Goal: Task Accomplishment & Management: Use online tool/utility

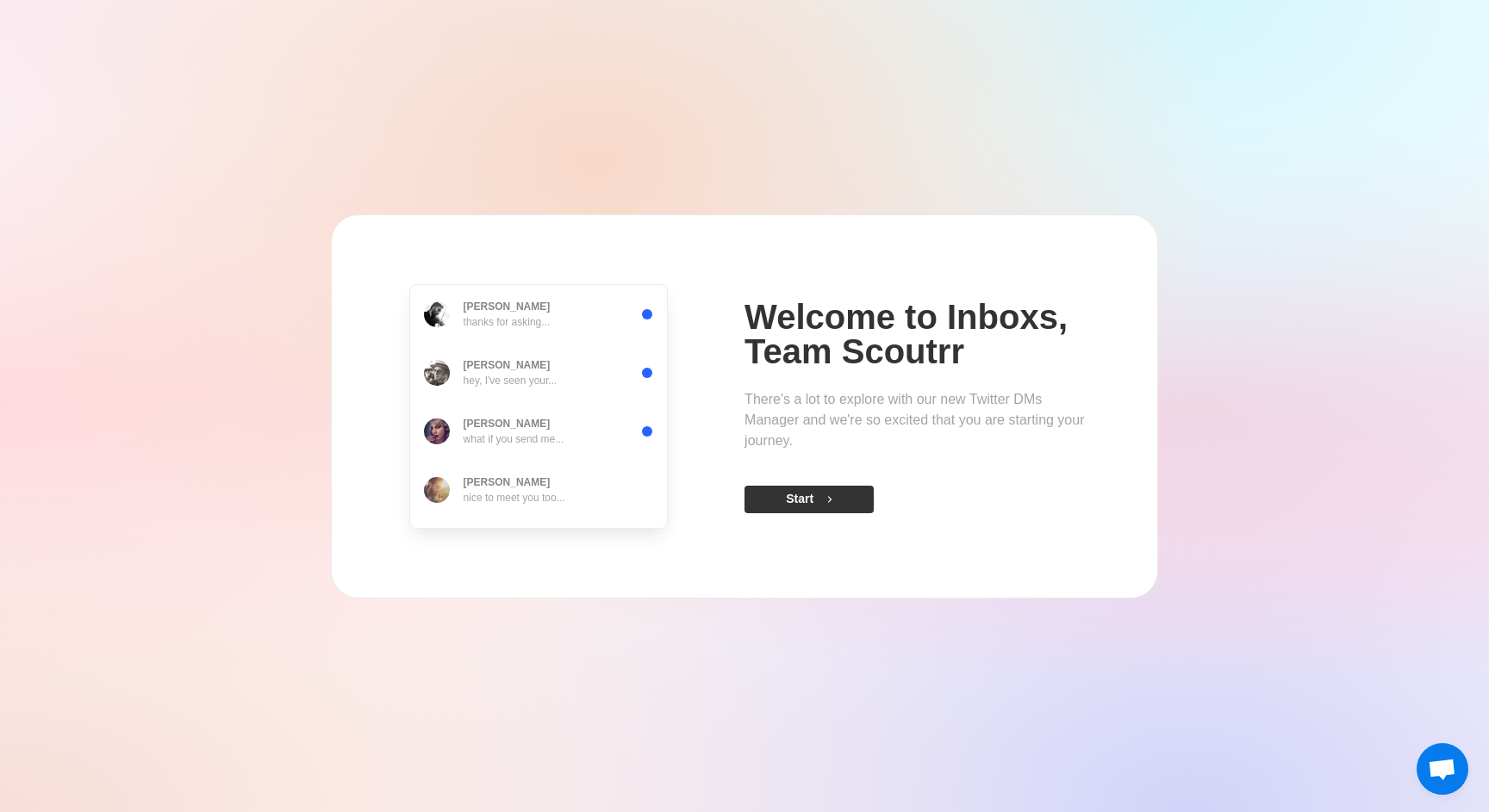
click at [843, 494] on button "Start" at bounding box center [810, 499] width 129 height 28
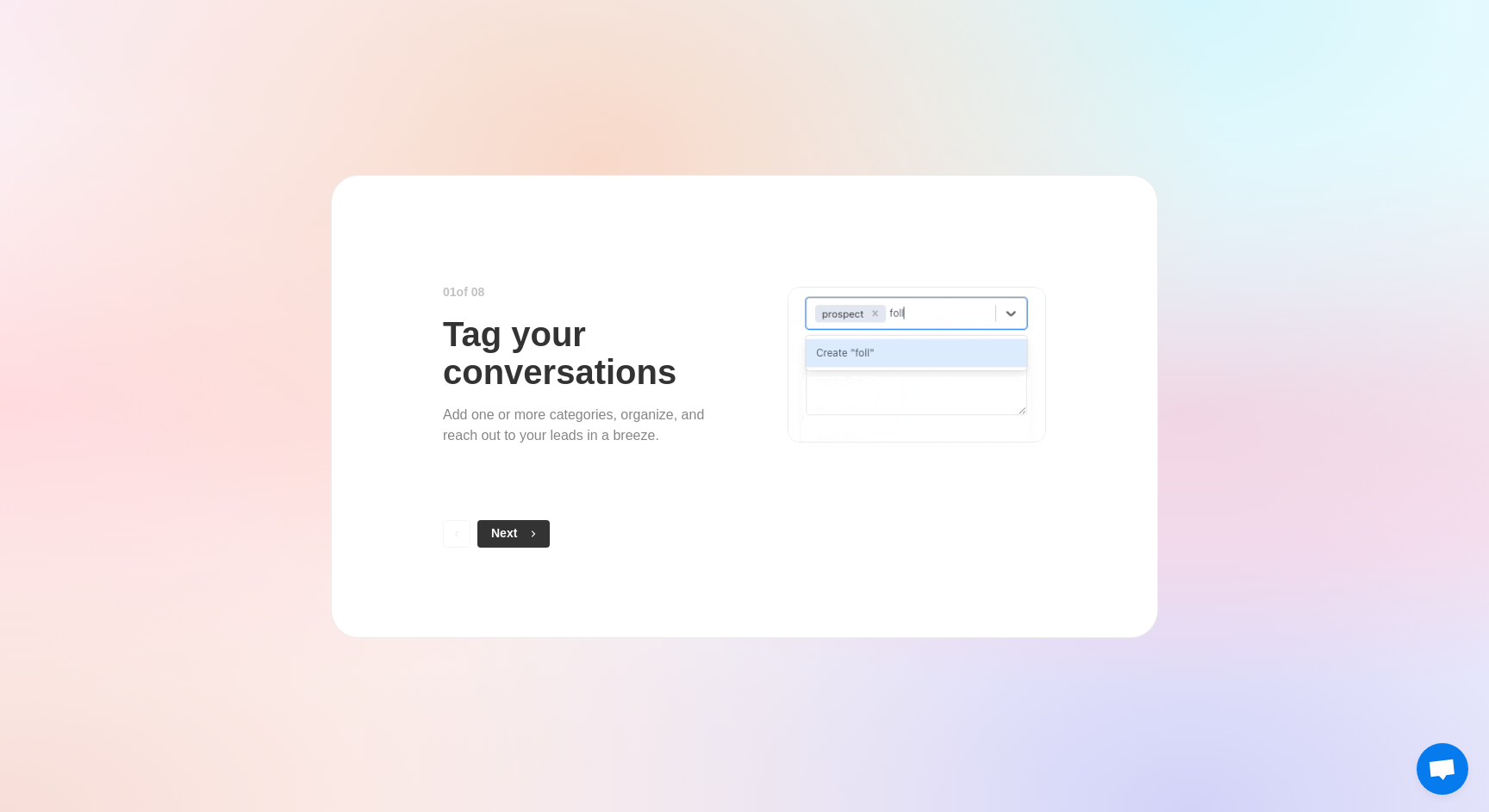
click at [523, 531] on button "Next" at bounding box center [513, 534] width 72 height 28
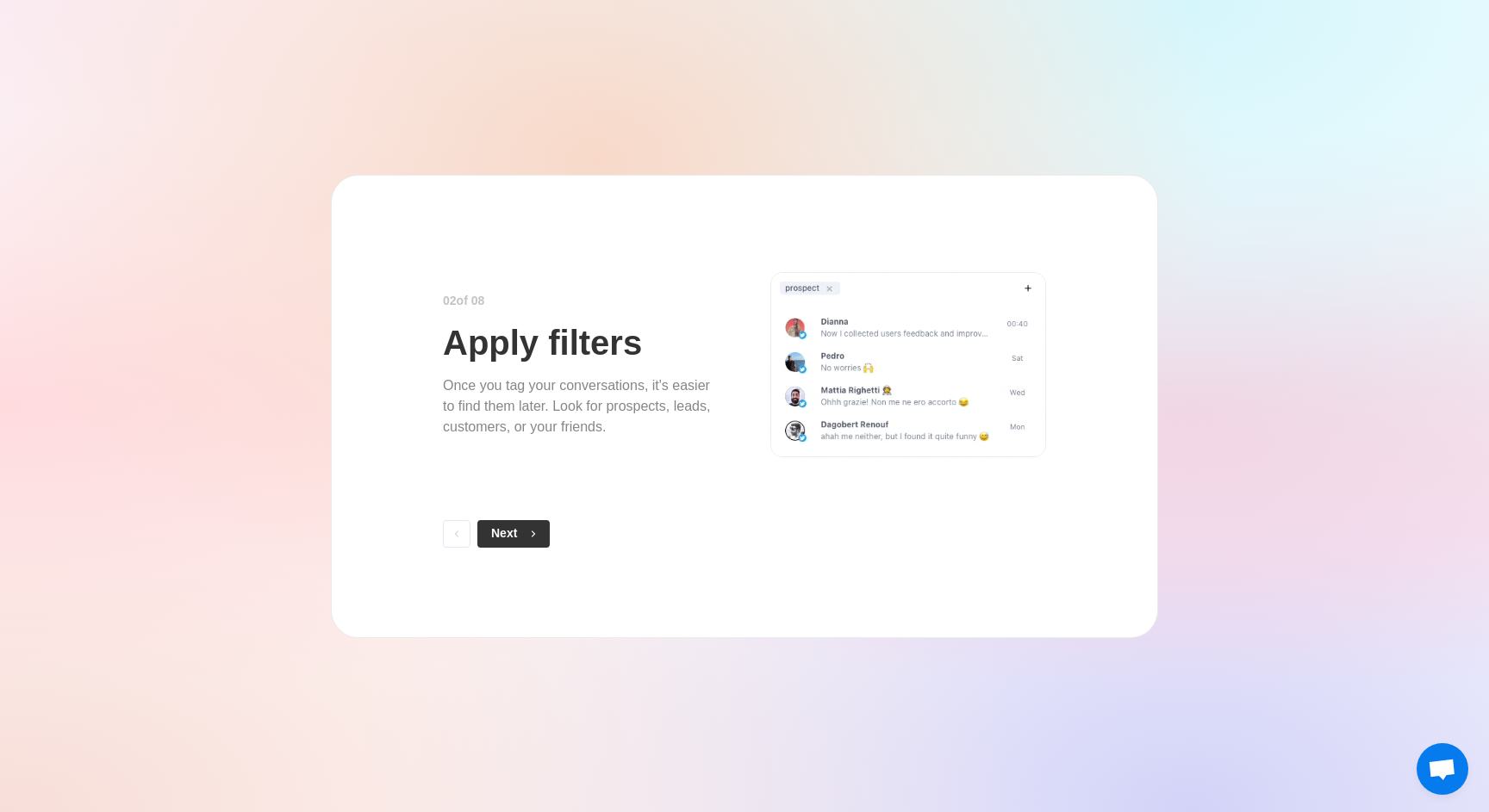
click at [523, 535] on button "Next" at bounding box center [513, 534] width 72 height 28
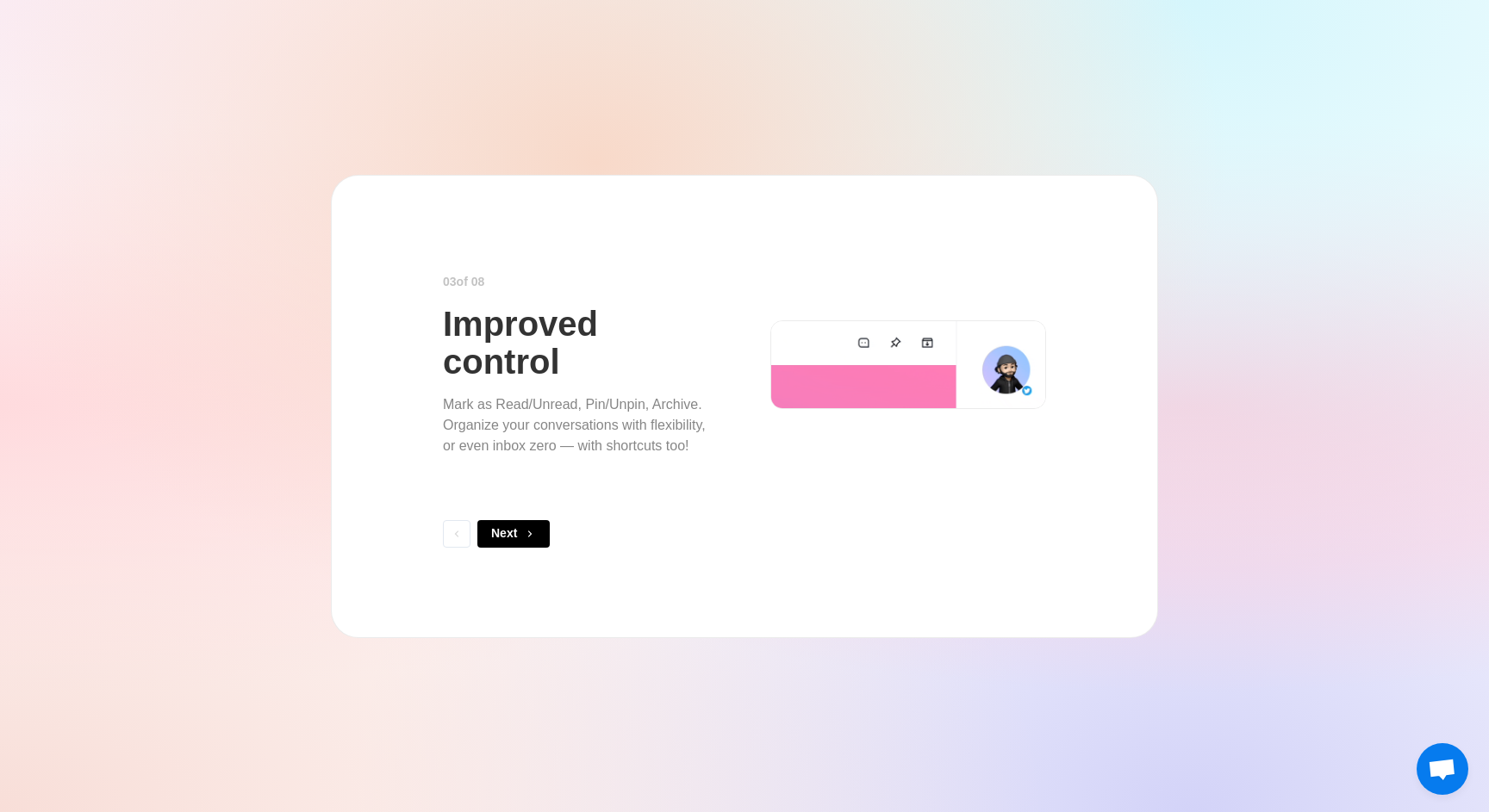
click at [523, 535] on button "Next" at bounding box center [513, 534] width 72 height 28
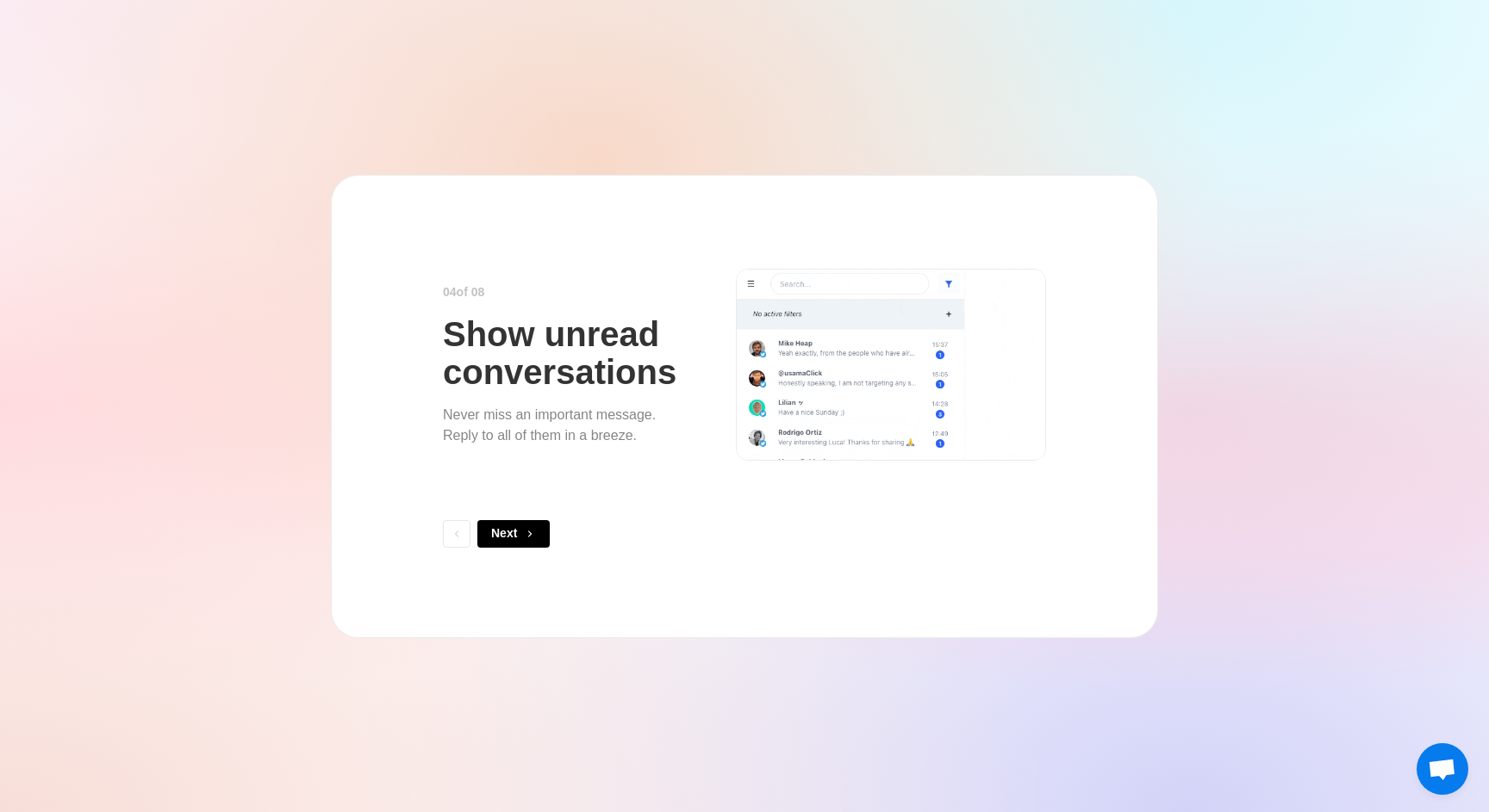
click at [523, 535] on button "Next" at bounding box center [513, 534] width 72 height 28
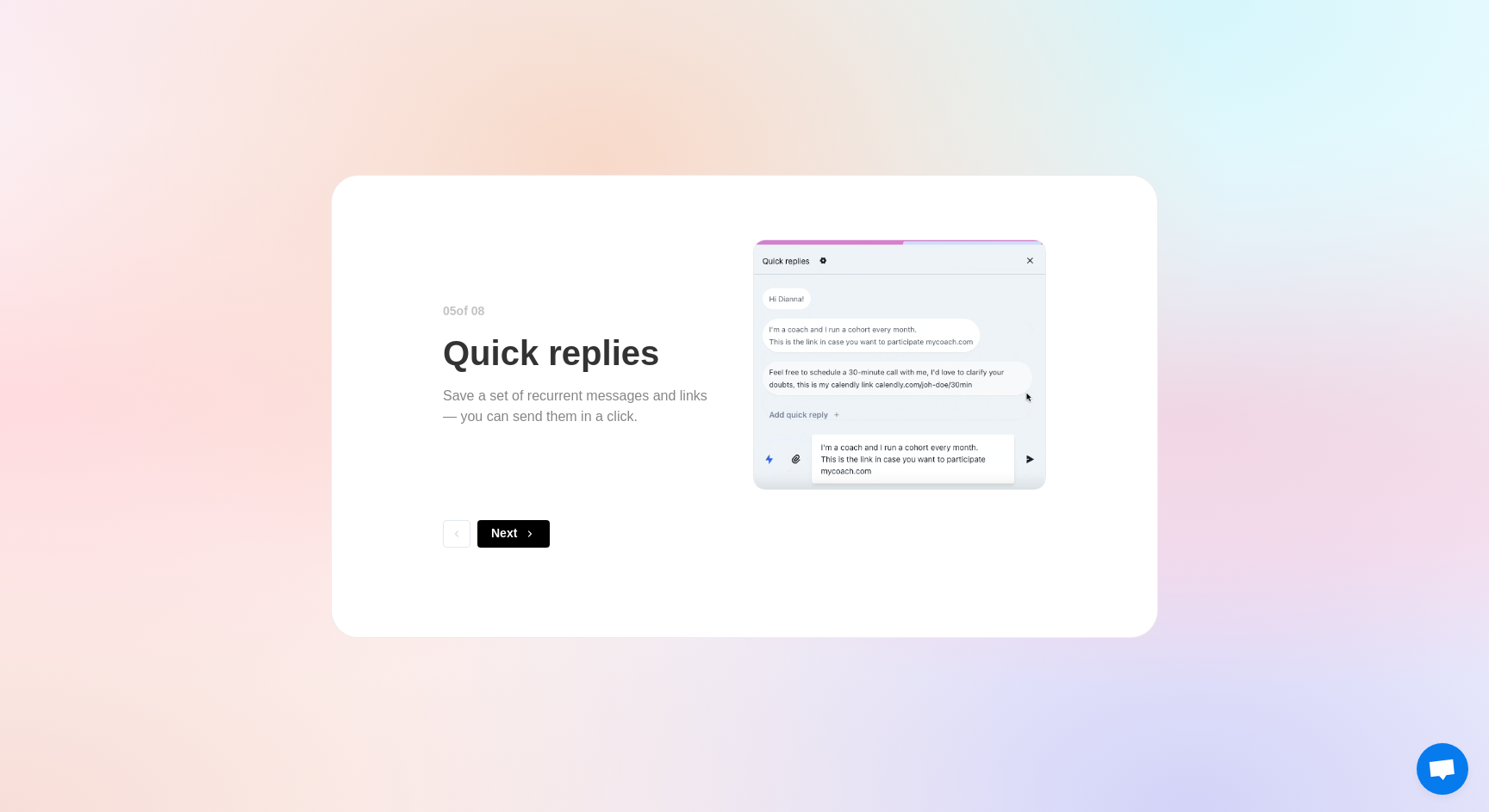
click at [523, 535] on button "Next" at bounding box center [513, 534] width 72 height 28
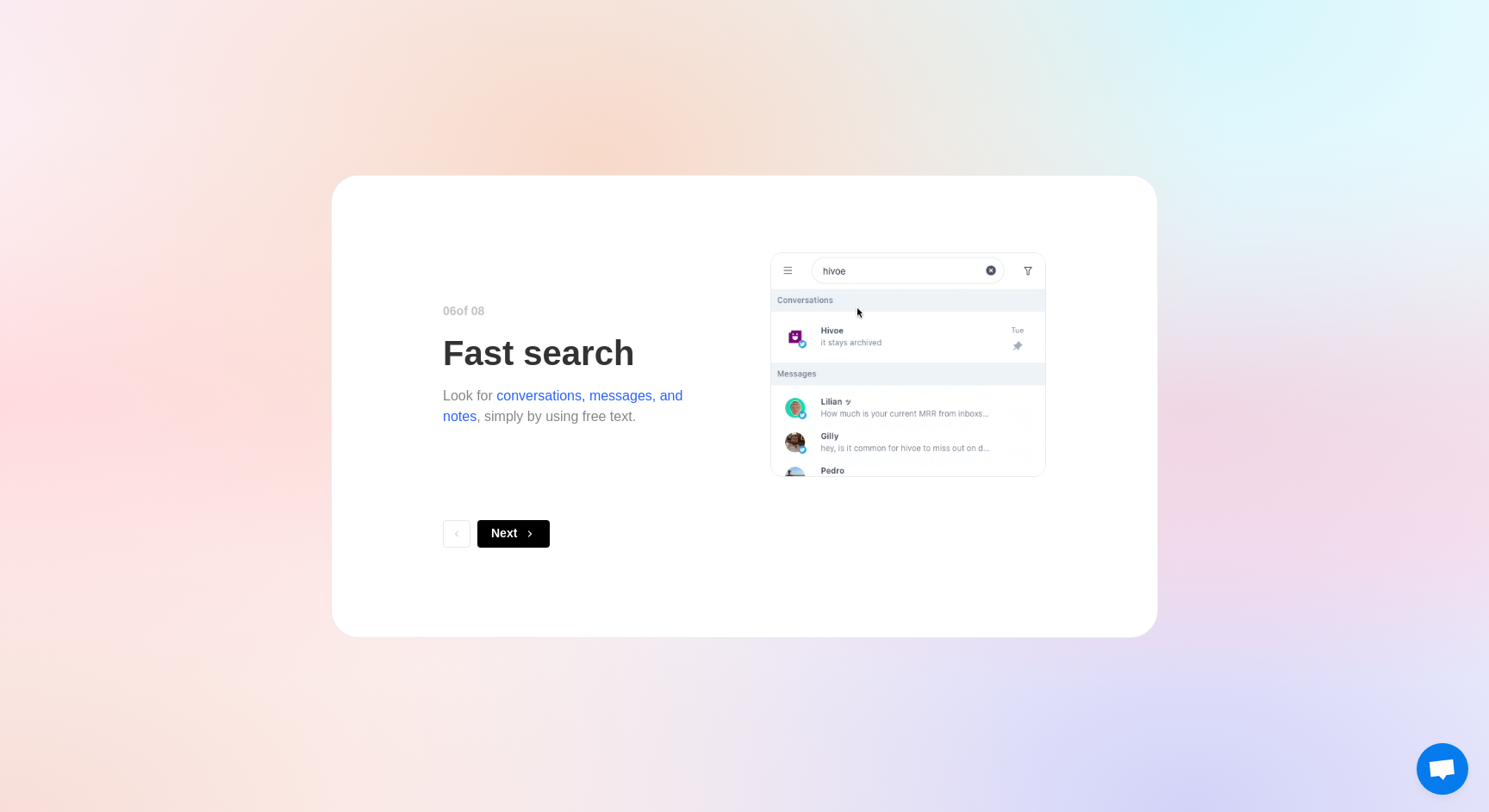
click at [523, 535] on button "Next" at bounding box center [513, 534] width 72 height 28
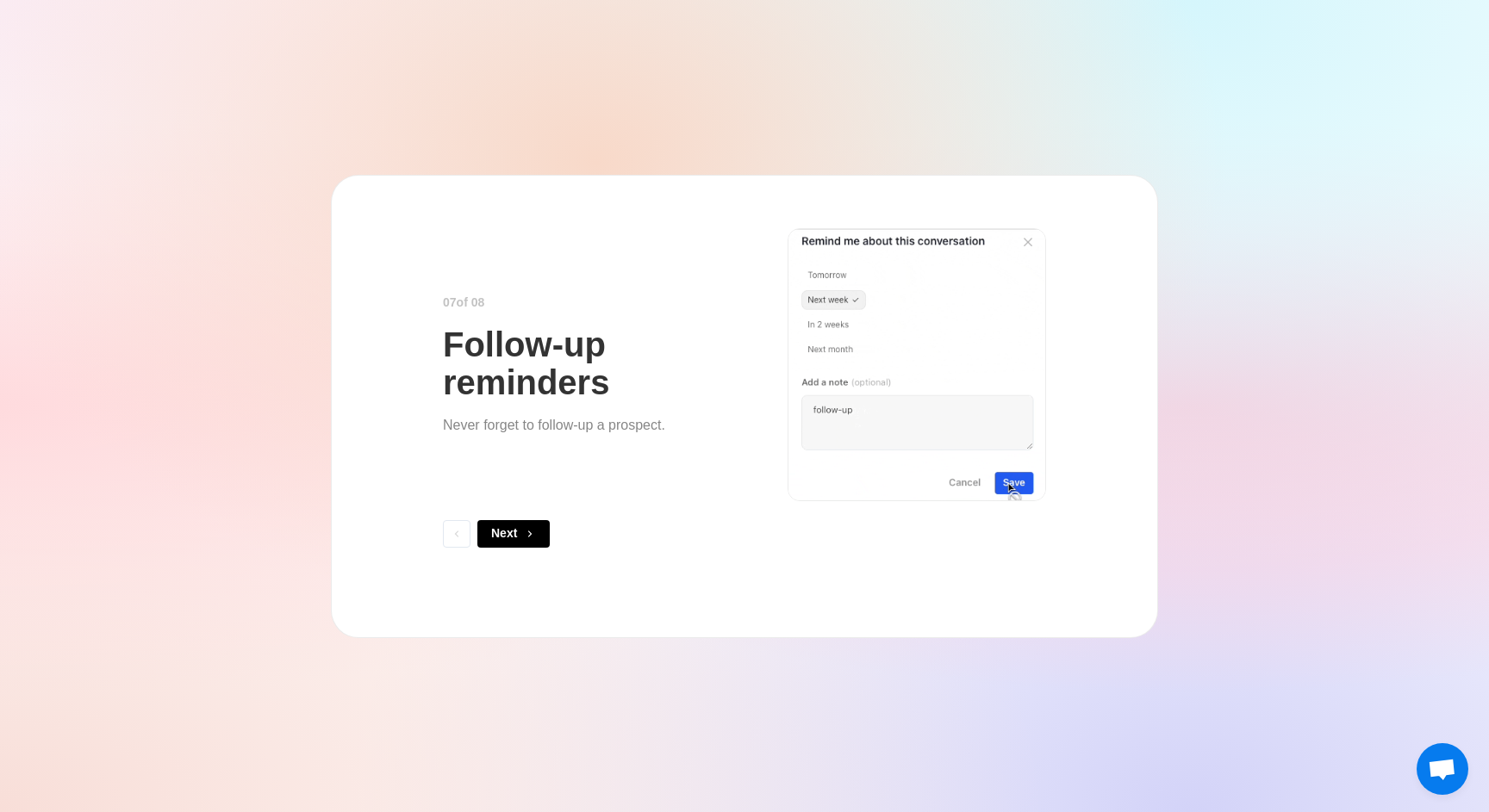
click at [523, 535] on button "Next" at bounding box center [513, 534] width 72 height 28
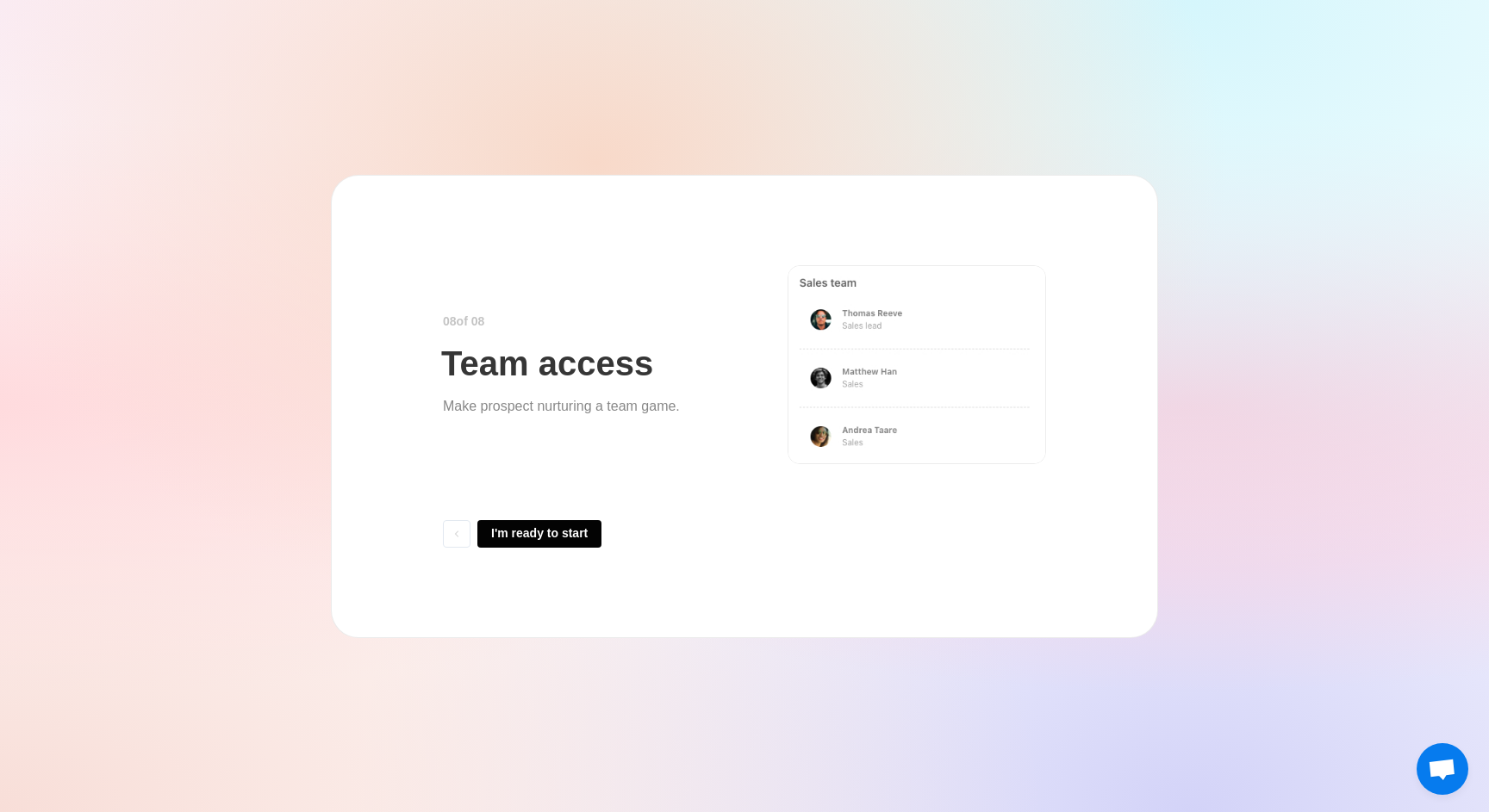
click at [523, 535] on button "I'm ready to start" at bounding box center [539, 534] width 124 height 28
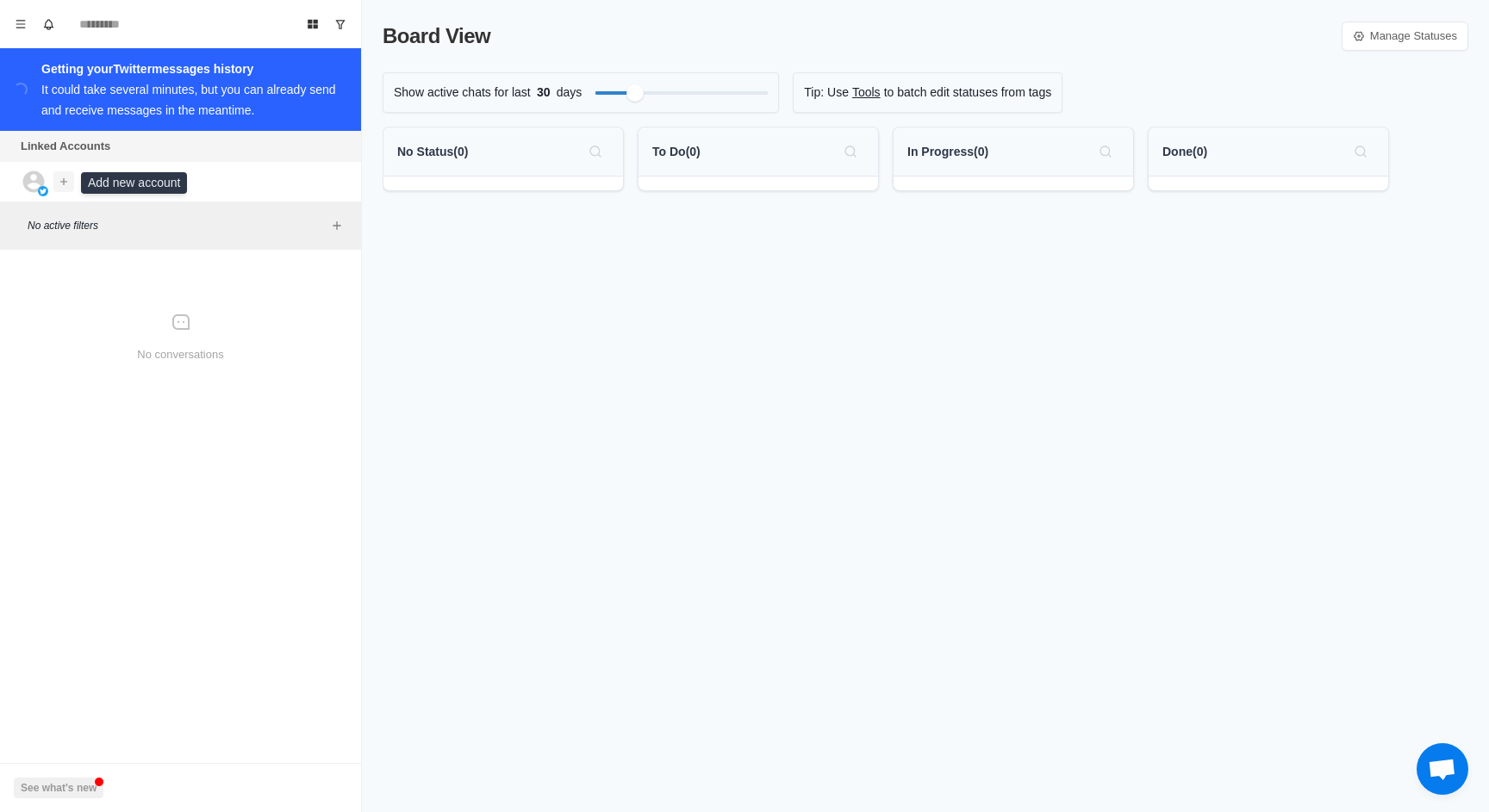
click at [66, 180] on icon "Add account" at bounding box center [64, 181] width 12 height 12
click at [220, 227] on button "Connect X account" at bounding box center [155, 219] width 194 height 29
click at [65, 179] on icon "Add account" at bounding box center [64, 181] width 12 height 12
click at [203, 222] on button "Connect X account" at bounding box center [155, 219] width 194 height 29
click at [96, 183] on icon "Add account" at bounding box center [96, 181] width 12 height 12
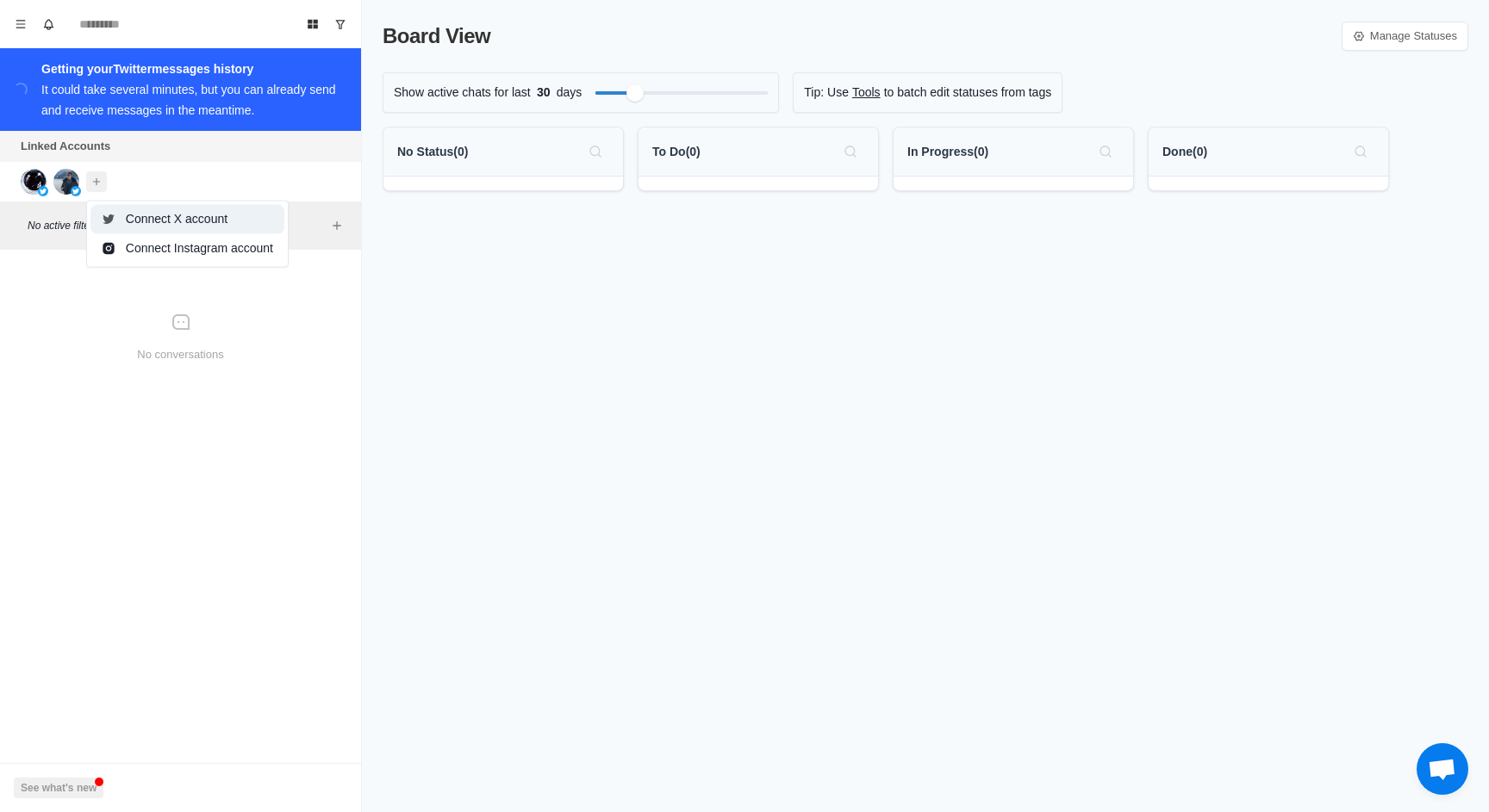
click at [165, 221] on button "Connect X account" at bounding box center [187, 219] width 194 height 29
click at [125, 183] on icon "Add account" at bounding box center [129, 181] width 12 height 12
click at [200, 219] on button "Connect X account" at bounding box center [220, 219] width 194 height 29
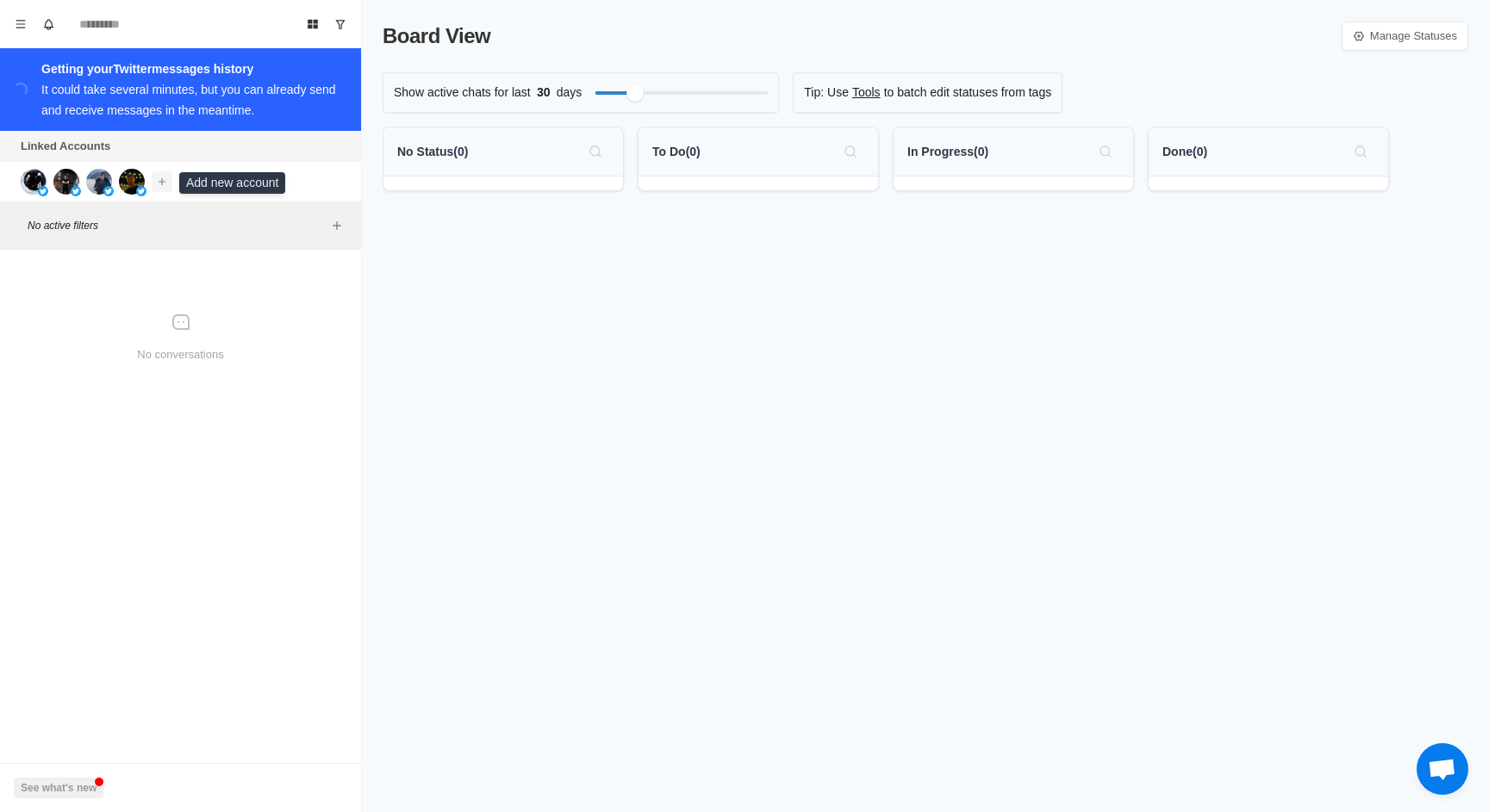
click at [162, 184] on icon "Add account" at bounding box center [161, 181] width 12 height 12
click at [220, 220] on button "Connect X account" at bounding box center [252, 219] width 194 height 29
click at [19, 12] on button "Menu" at bounding box center [20, 24] width 28 height 28
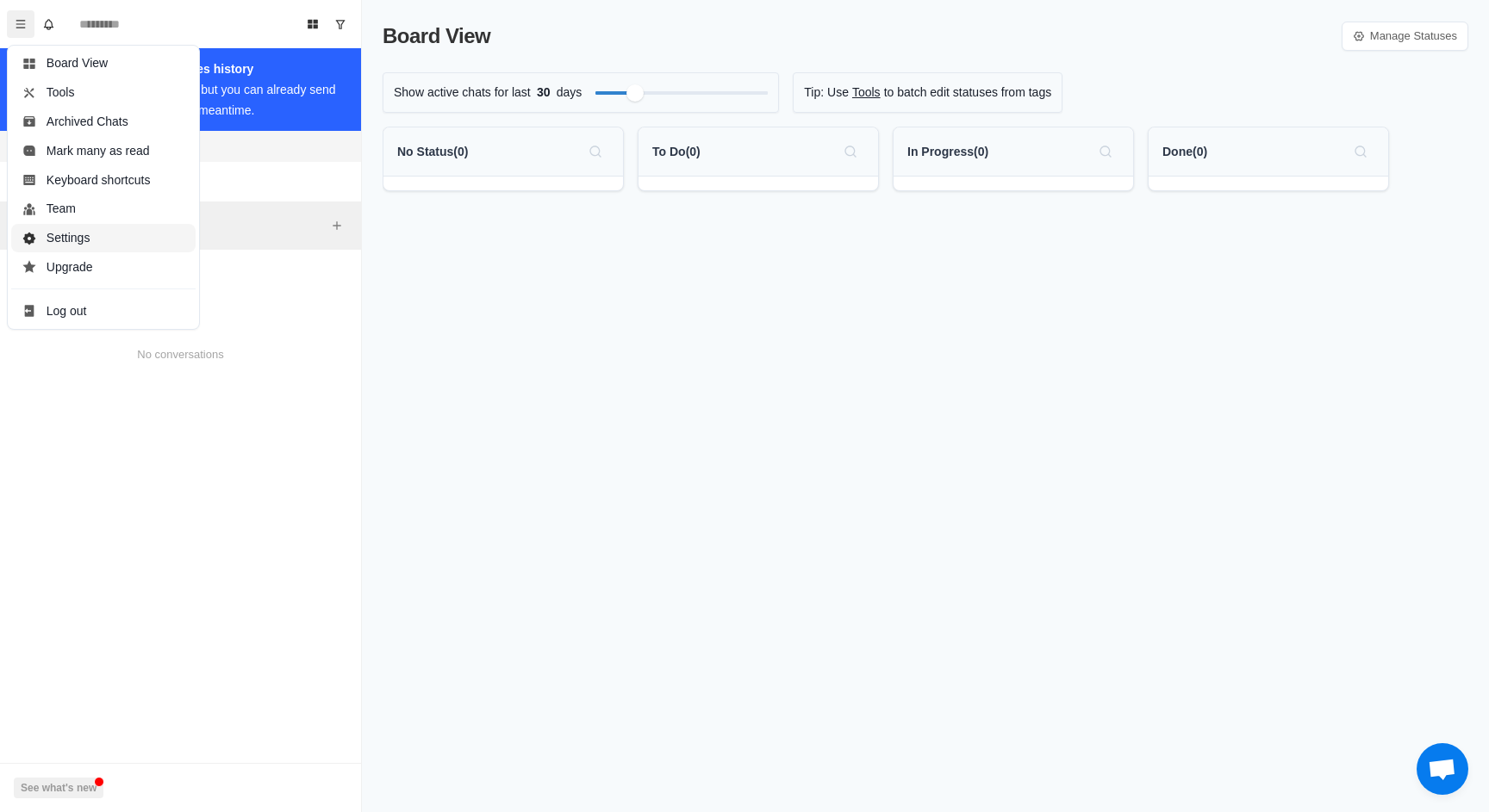
click at [105, 234] on button "Settings" at bounding box center [103, 238] width 184 height 29
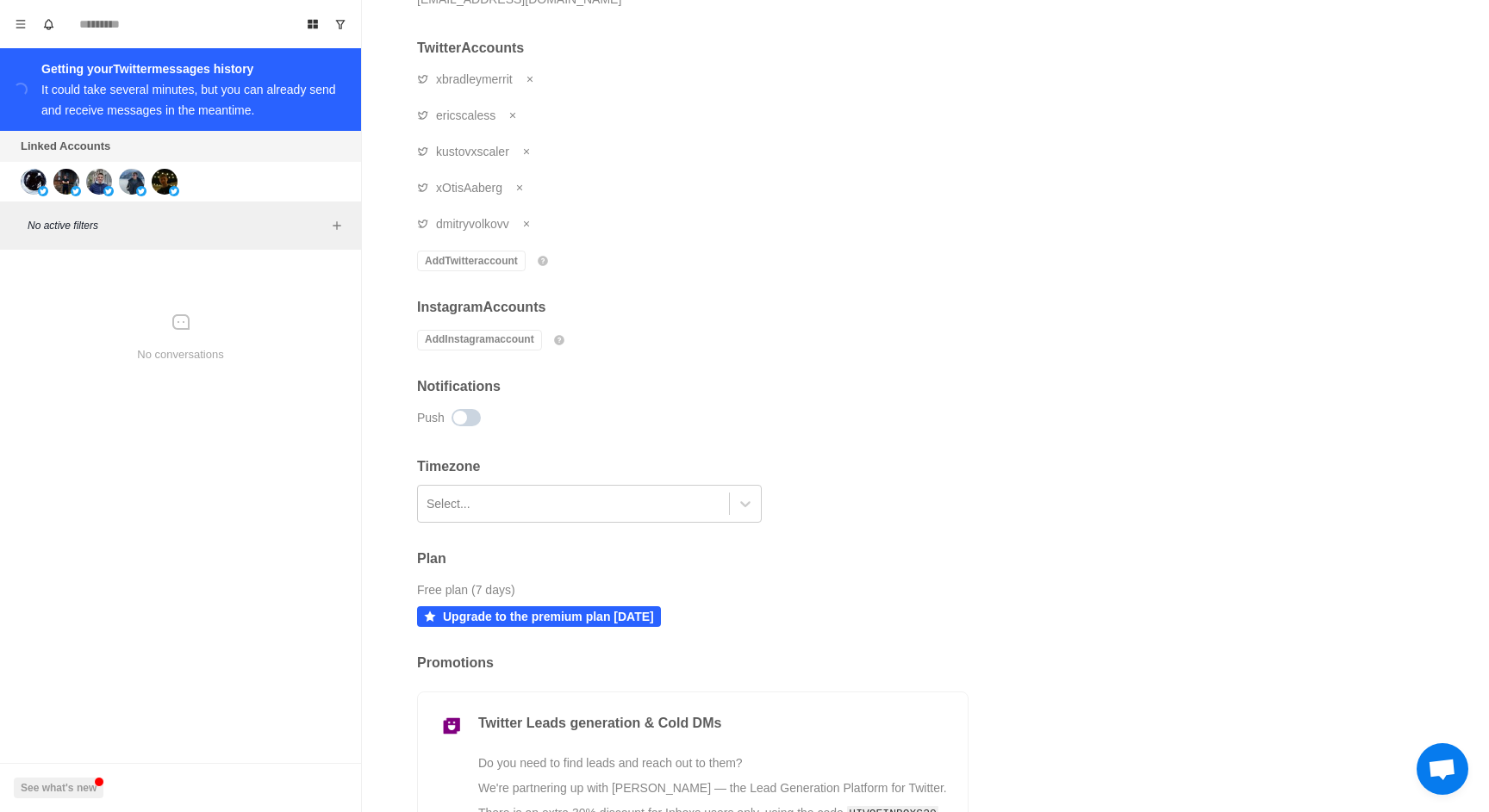
scroll to position [183, 0]
click at [592, 510] on div at bounding box center [574, 501] width 294 height 29
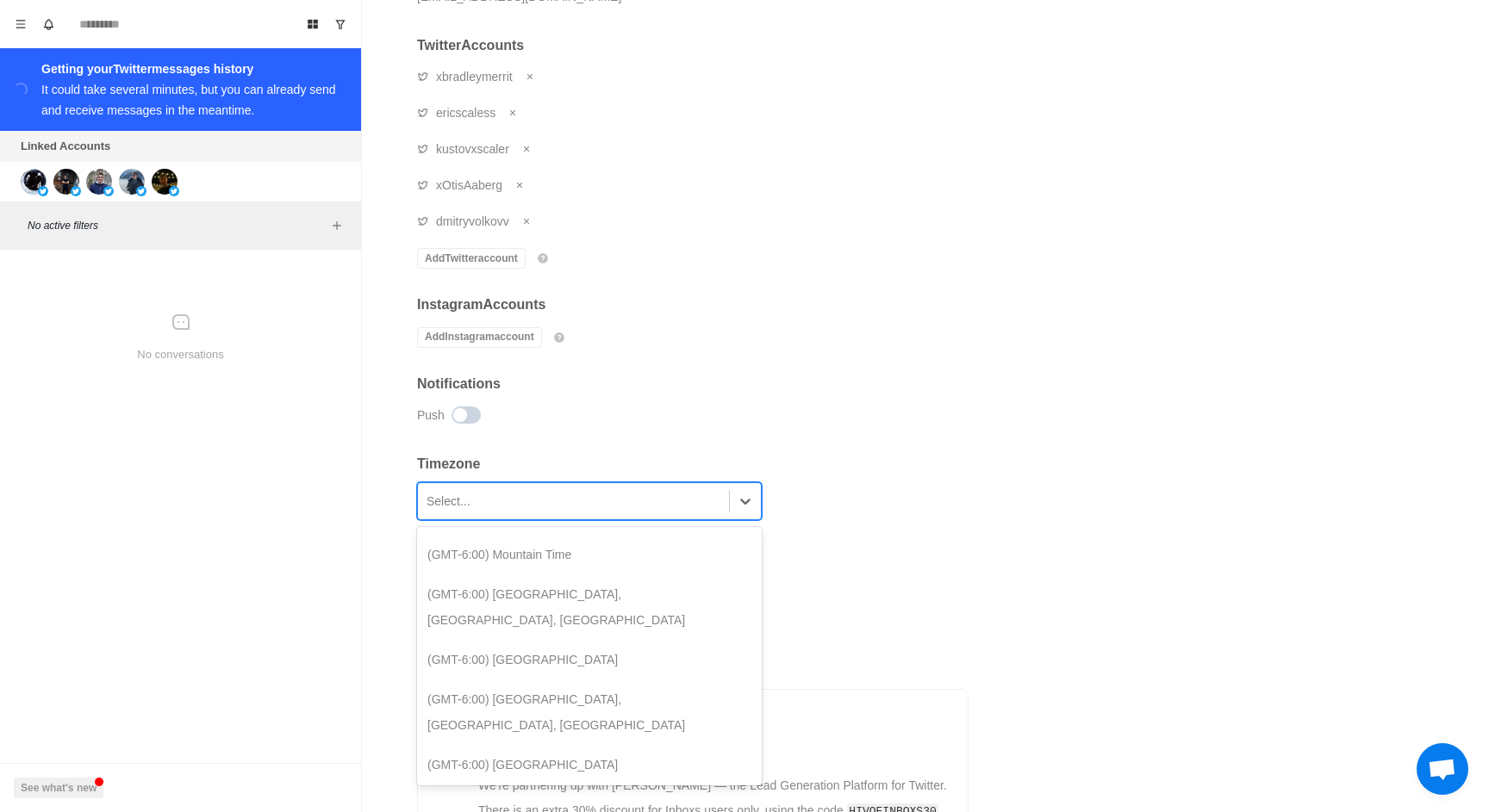
scroll to position [312, 0]
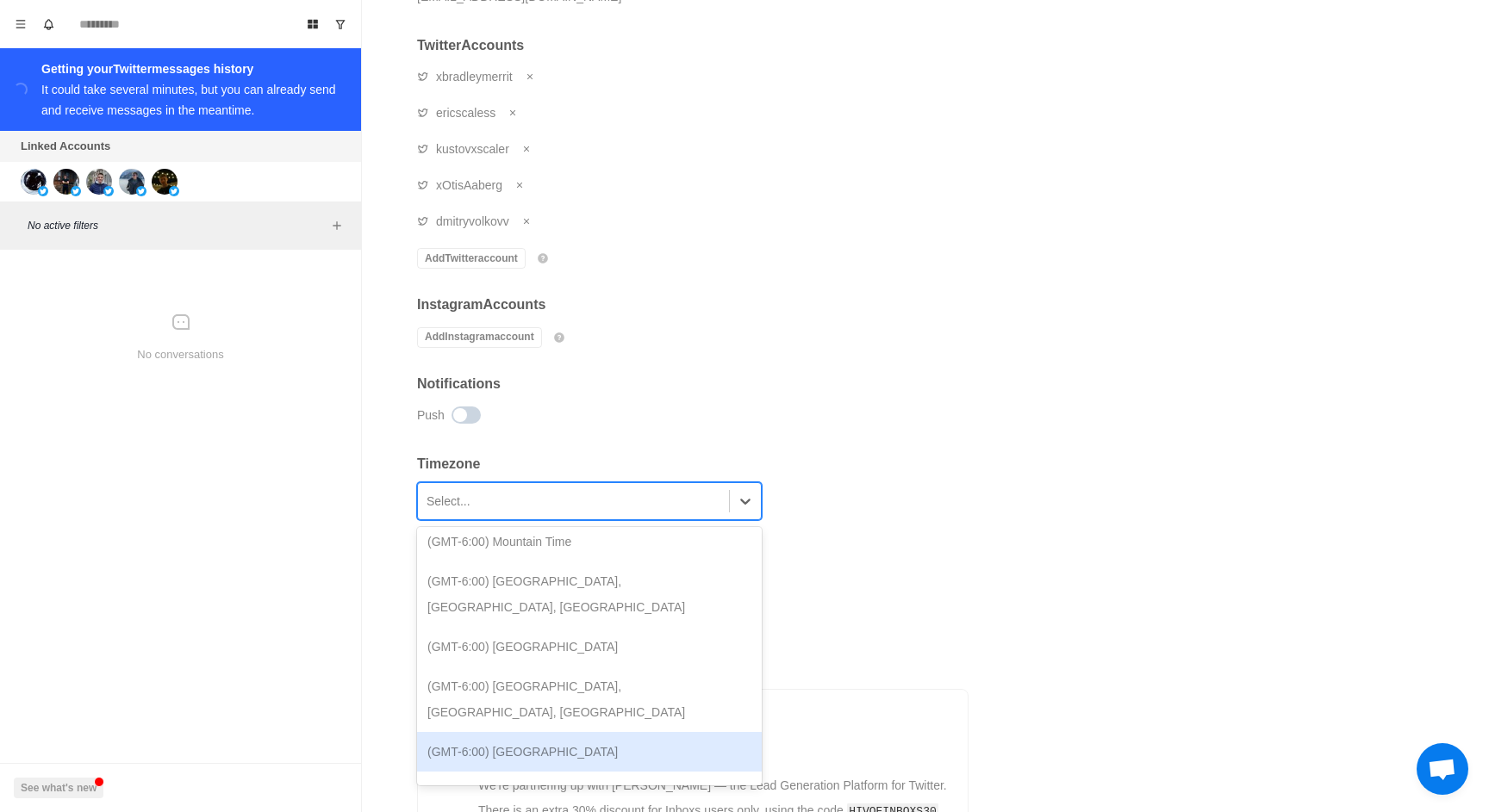
click at [847, 580] on div "Plan Free plan (7 days) Upgrade to the premium plan [DATE]" at bounding box center [693, 573] width 551 height 104
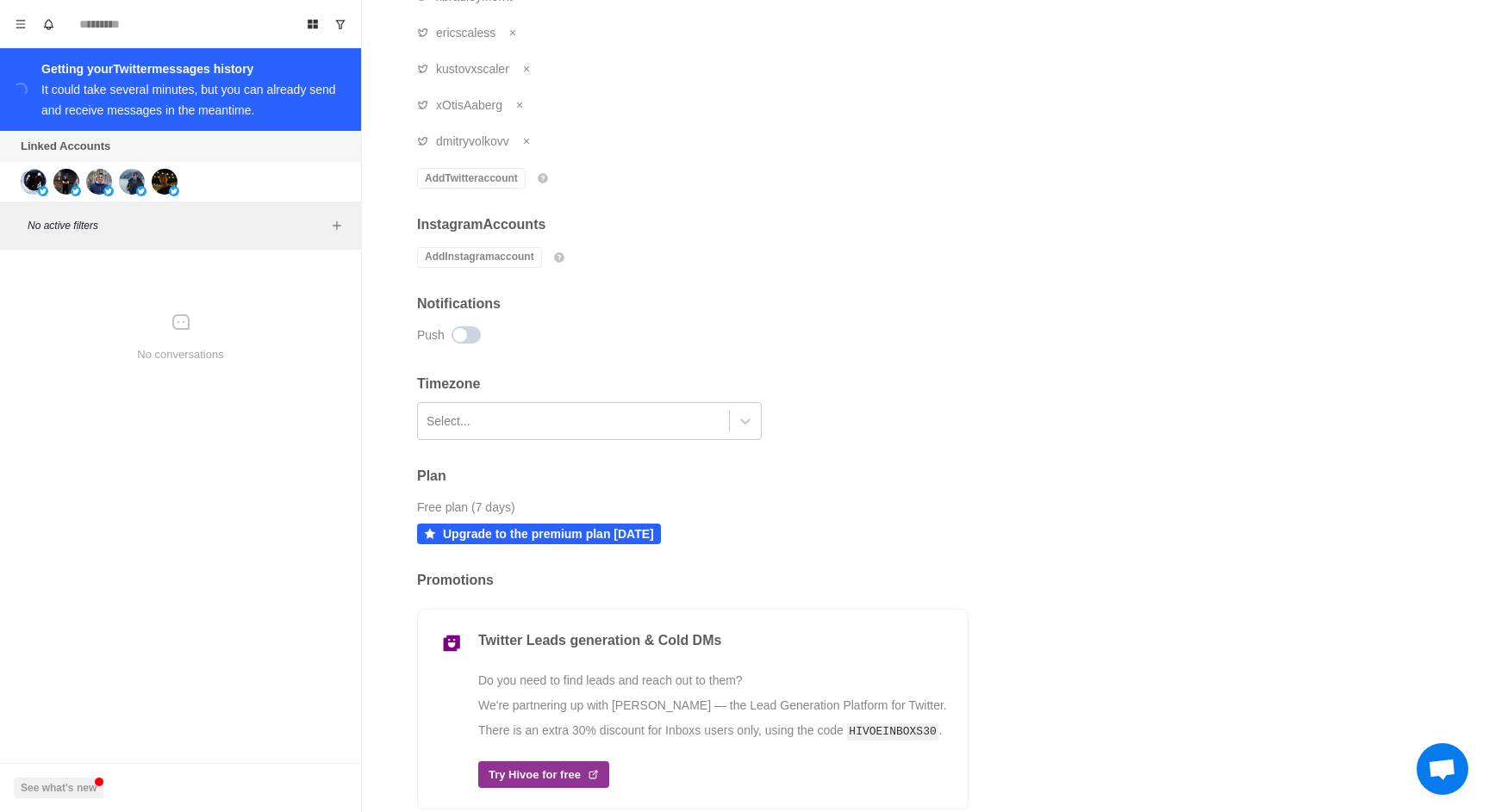
scroll to position [264, 0]
